Goal: Task Accomplishment & Management: Use online tool/utility

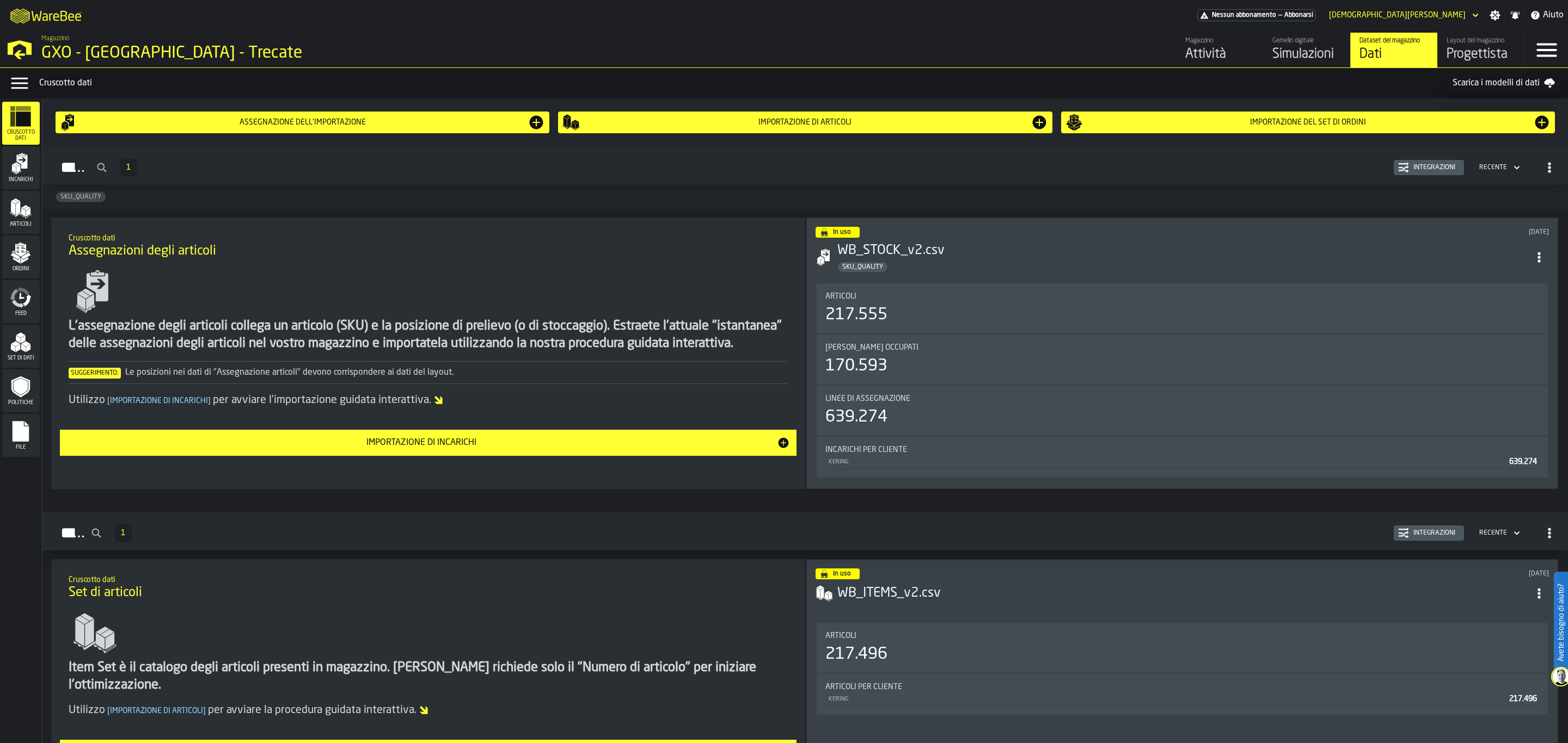
click at [1482, 41] on div "Layout del magazzino" at bounding box center [1481, 41] width 69 height 8
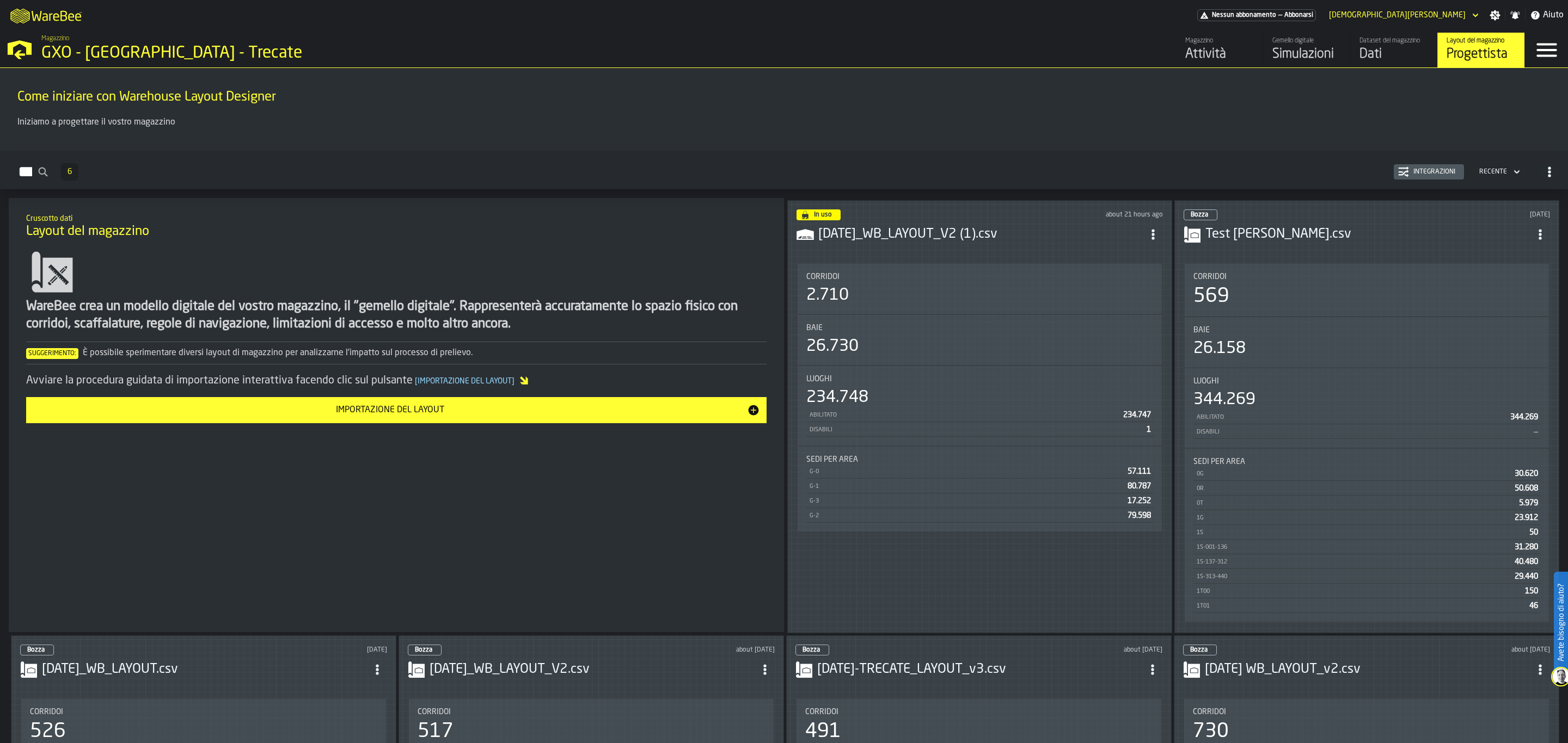
click at [941, 226] on h3 "[DATE]_WB_LAYOUT_V2 (1).csv" at bounding box center [981, 234] width 325 height 17
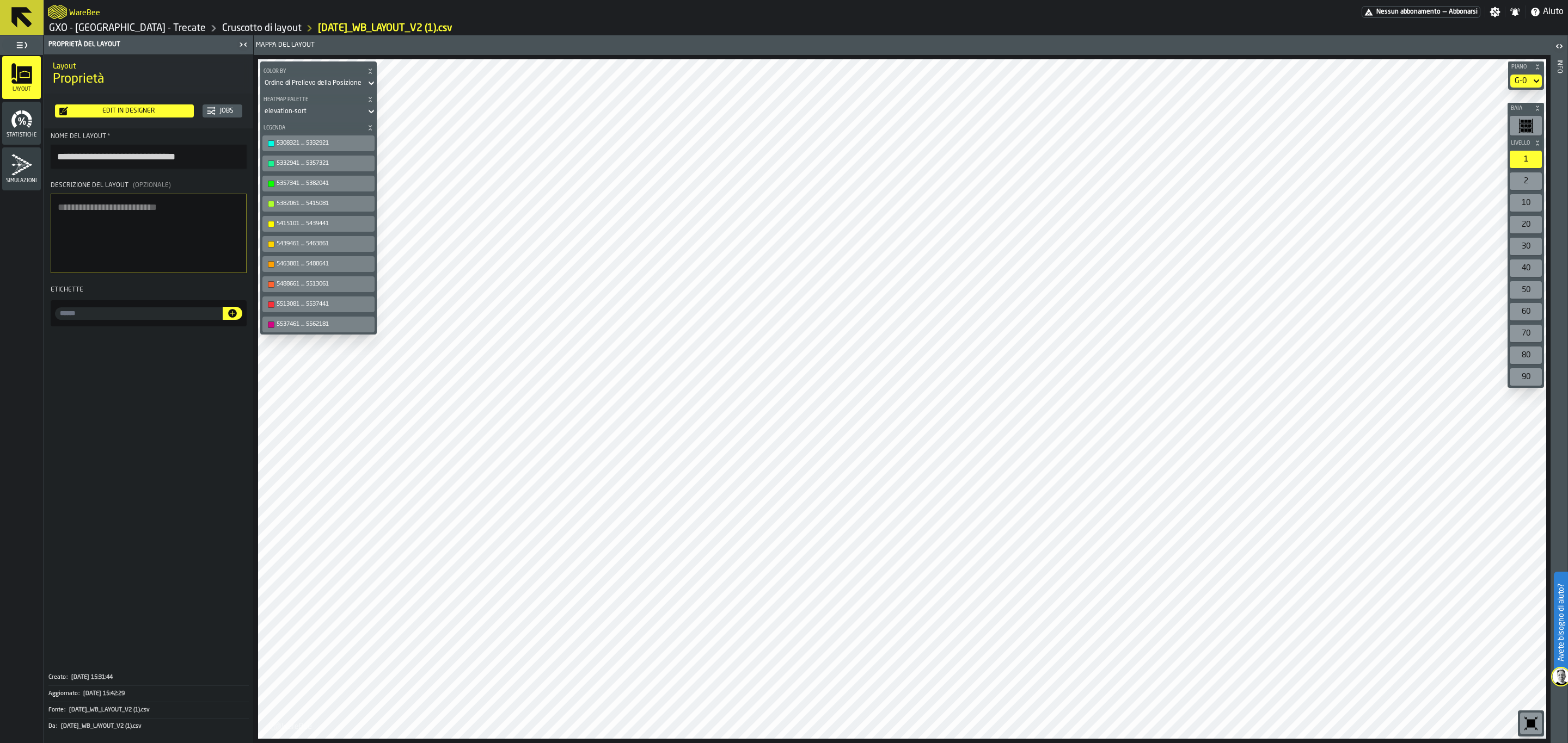
click at [1526, 79] on div "G-0" at bounding box center [1520, 80] width 12 height 8
click at [140, 109] on div "Edit in Designer" at bounding box center [129, 111] width 121 height 8
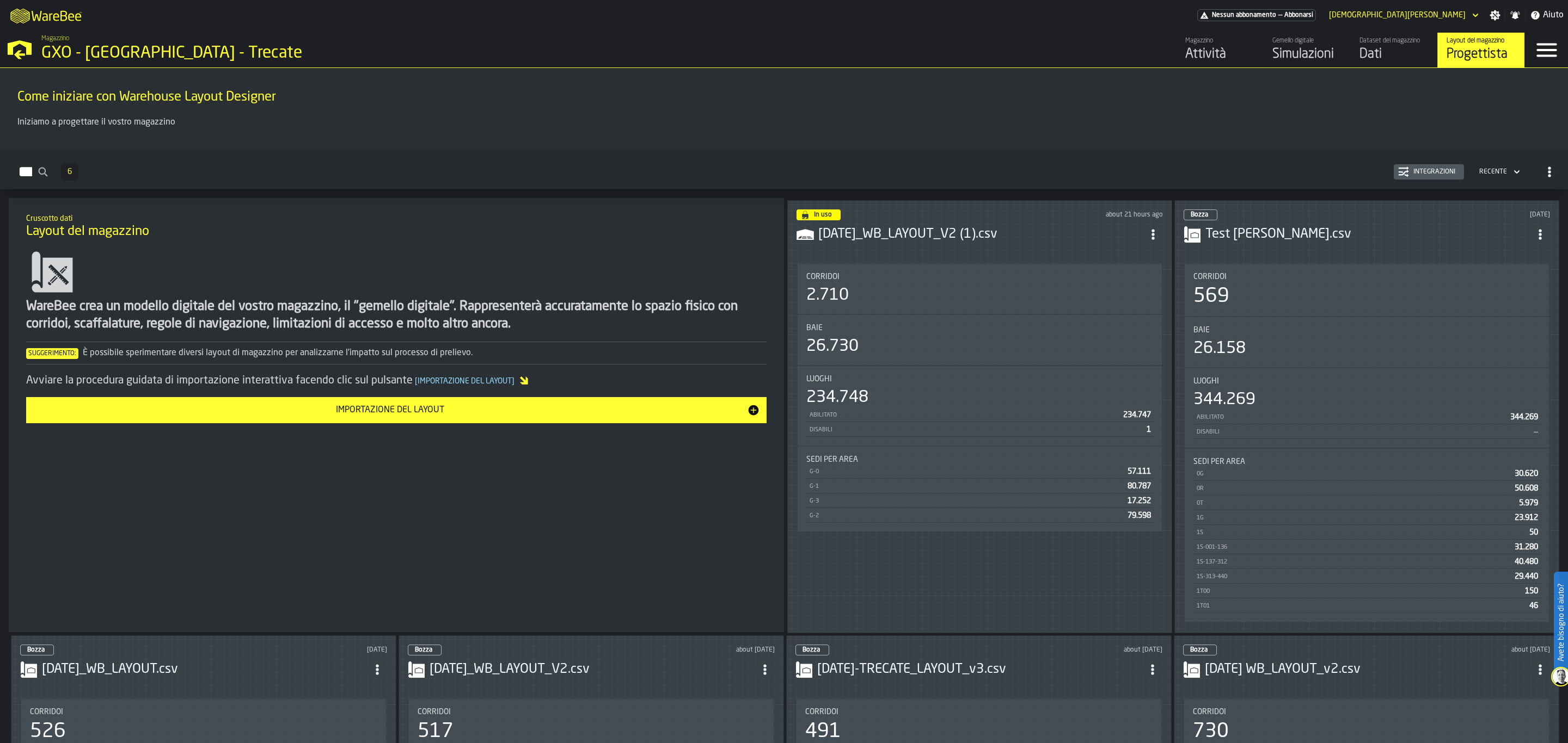
click at [1018, 232] on h3 "[DATE]_WB_LAYOUT_V2 (1).csv" at bounding box center [981, 234] width 325 height 17
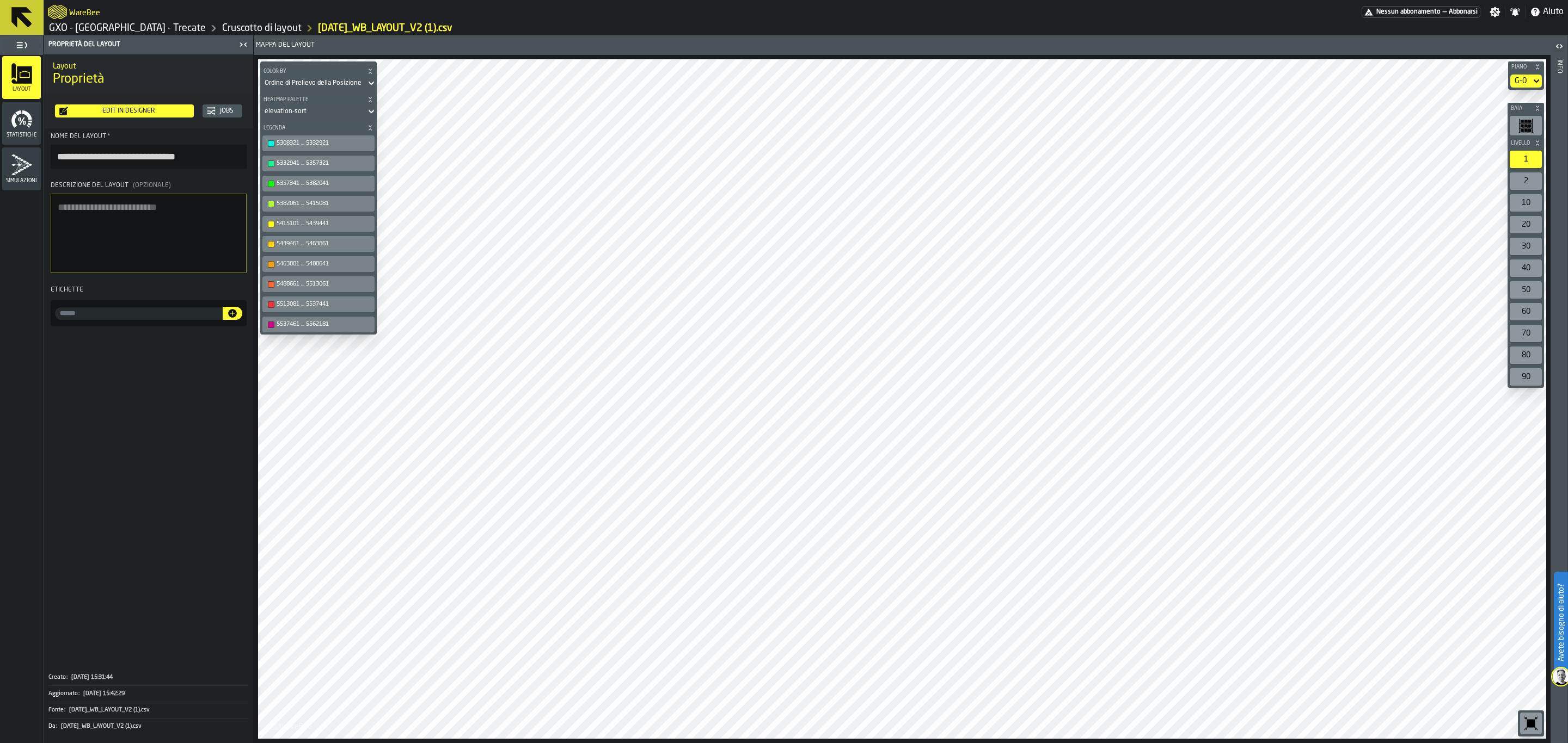
click at [161, 114] on div "Edit in Designer" at bounding box center [129, 111] width 121 height 8
click at [317, 110] on div "elevation-sort" at bounding box center [313, 111] width 97 height 8
